Goal: Task Accomplishment & Management: Complete application form

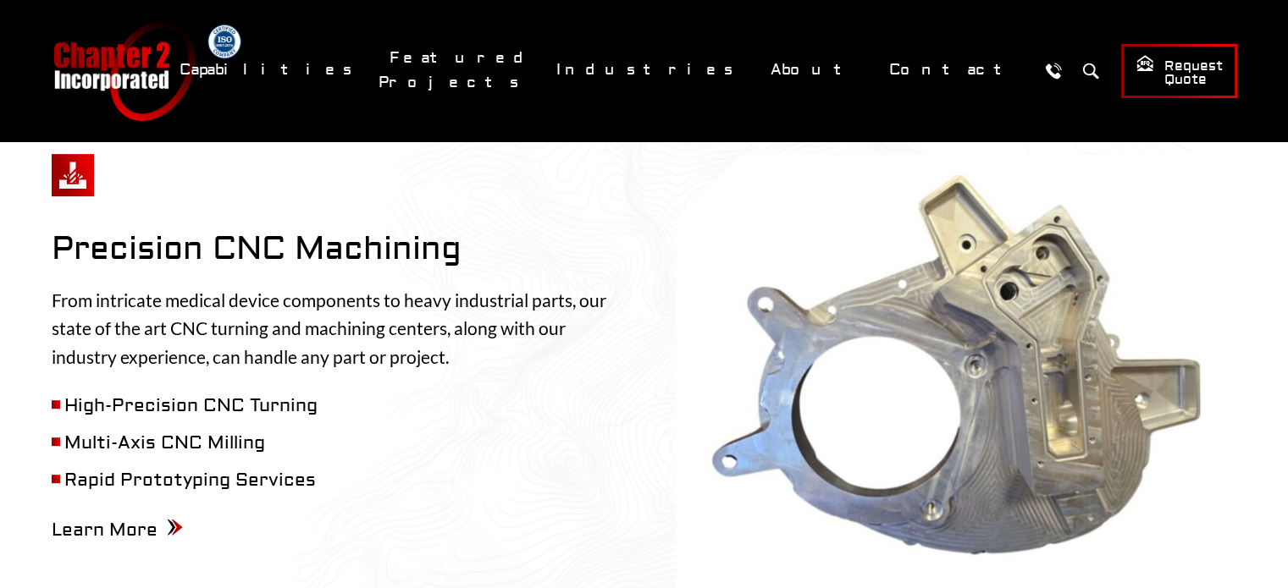
scroll to position [657, 0]
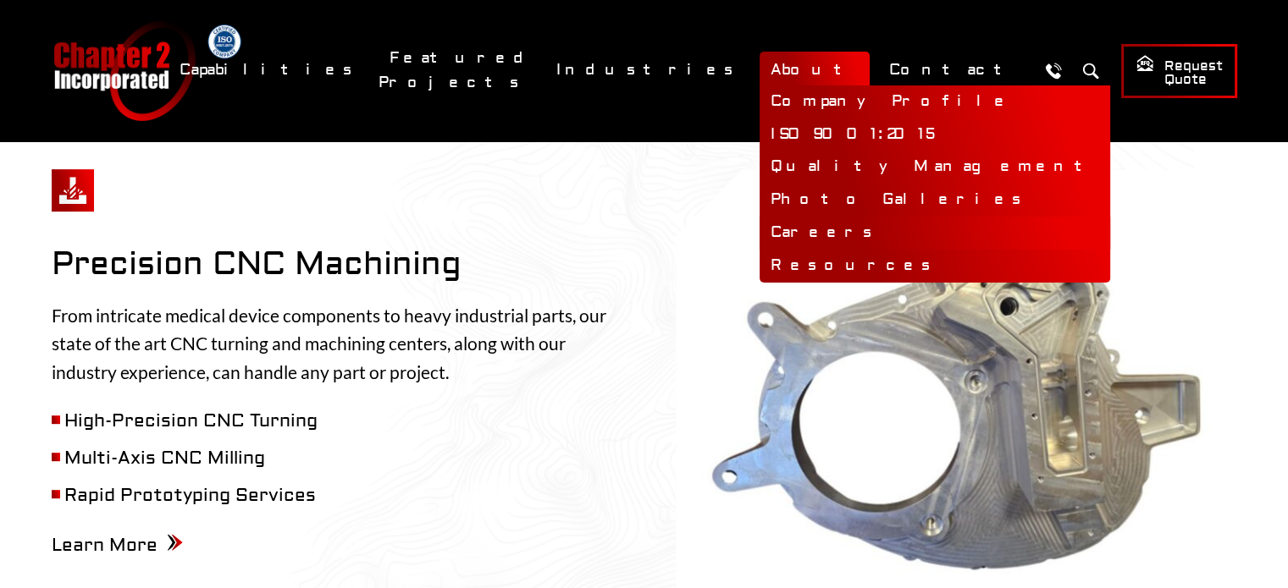
click at [853, 229] on link "Careers" at bounding box center [934, 233] width 350 height 33
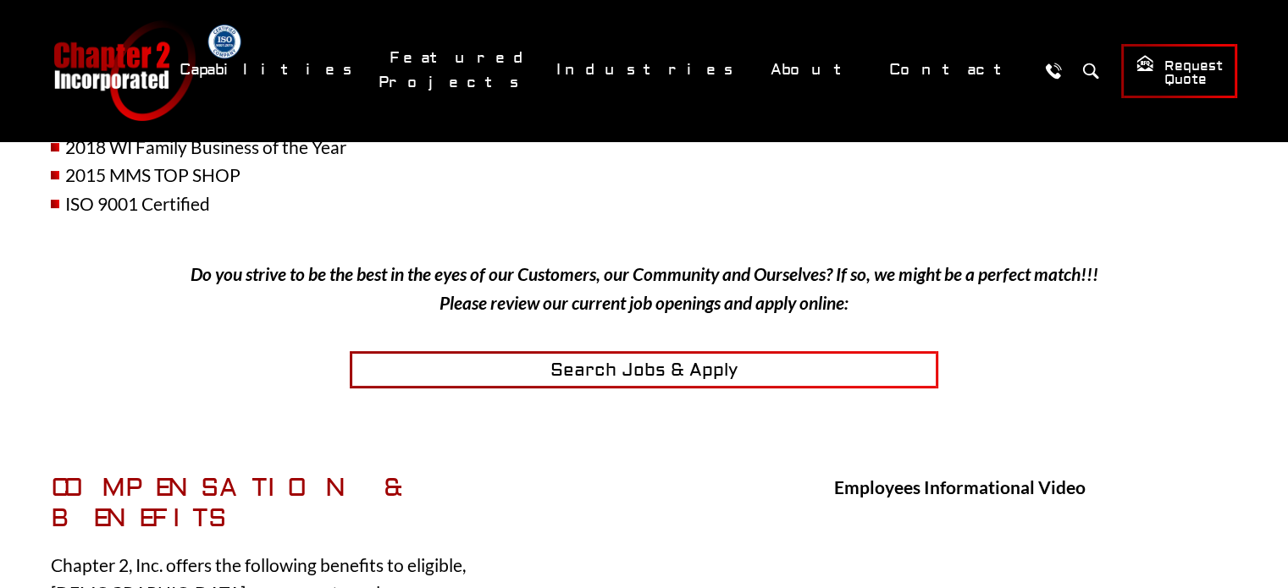
scroll to position [406, 0]
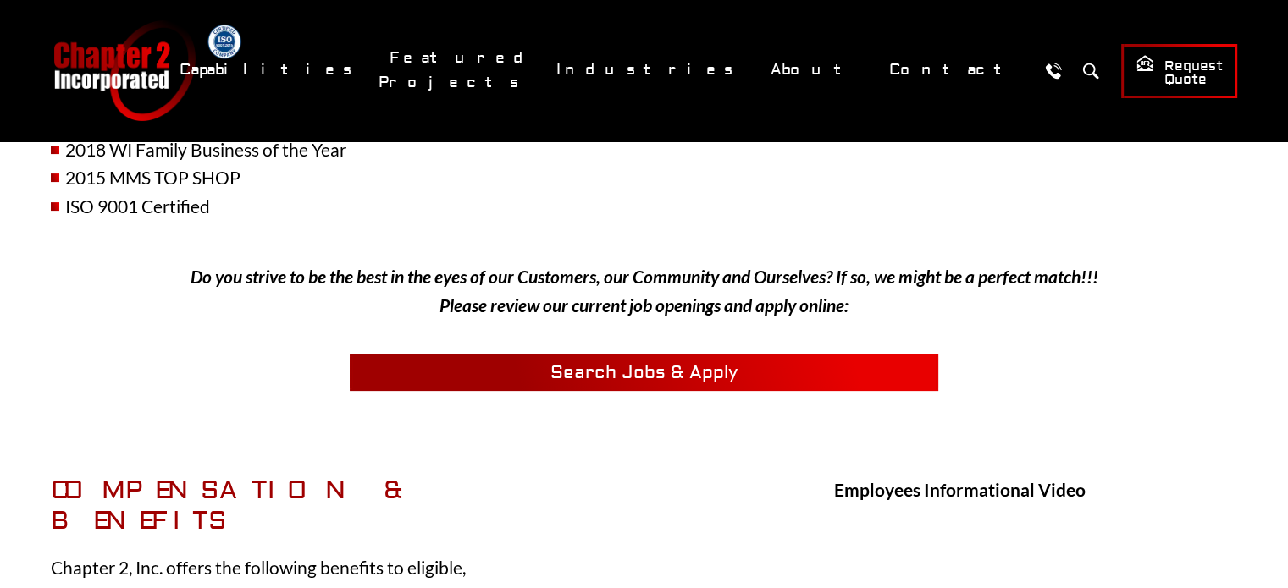
click at [704, 373] on span "Search Jobs & Apply" at bounding box center [643, 372] width 187 height 23
